Goal: Information Seeking & Learning: Learn about a topic

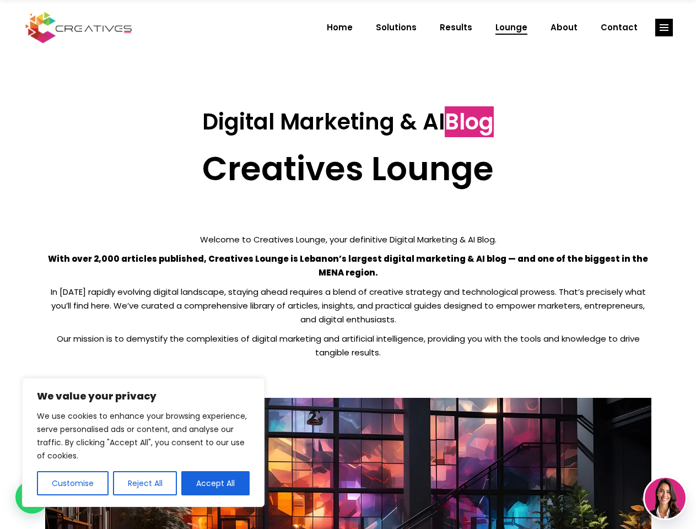
click at [348, 264] on p "With over 2,000 articles published, Creatives Lounge is Lebanon’s largest digit…" at bounding box center [348, 266] width 606 height 28
click at [72, 483] on button "Customise" at bounding box center [73, 483] width 72 height 24
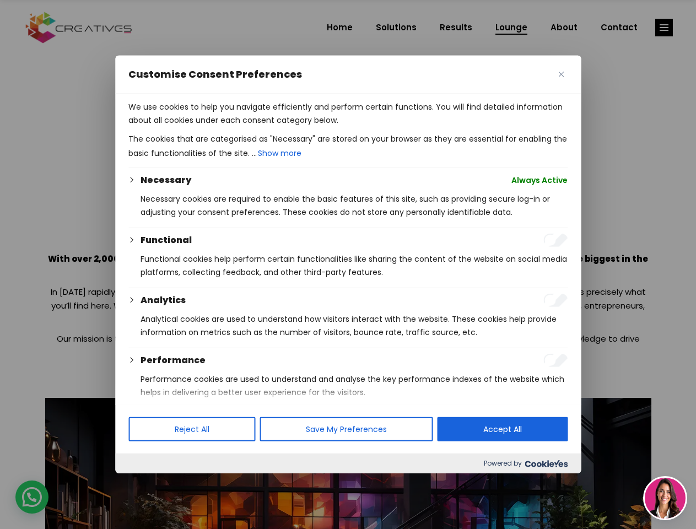
click at [144, 483] on div at bounding box center [348, 264] width 696 height 529
click at [215, 127] on p "We use cookies to help you navigate efficiently and perform certain functions. …" at bounding box center [347, 113] width 439 height 26
click at [664, 28] on div at bounding box center [348, 264] width 696 height 529
click at [665, 498] on img at bounding box center [664, 498] width 41 height 41
